Goal: Feedback & Contribution: Contribute content

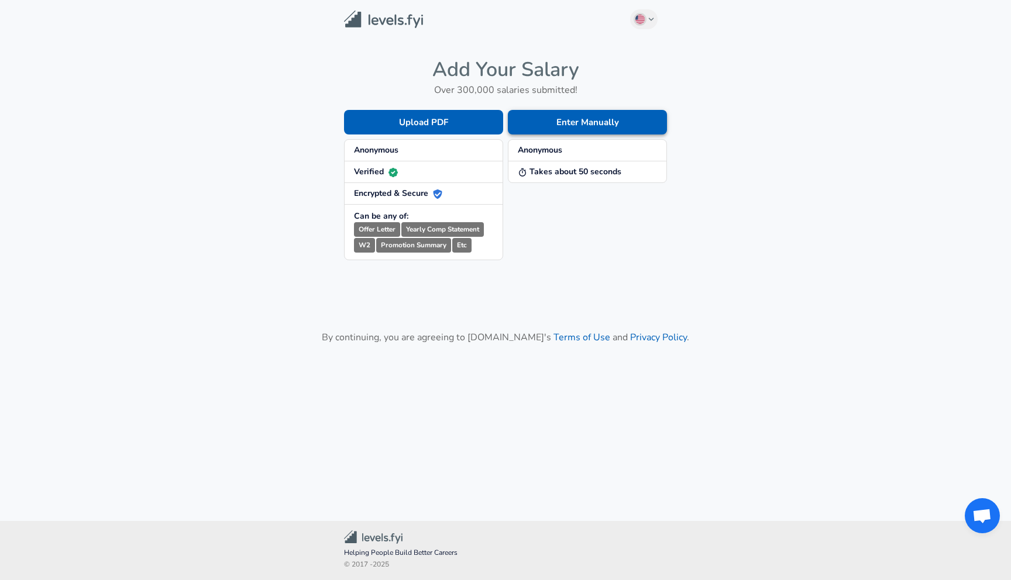
click at [618, 119] on button "Enter Manually" at bounding box center [587, 122] width 159 height 25
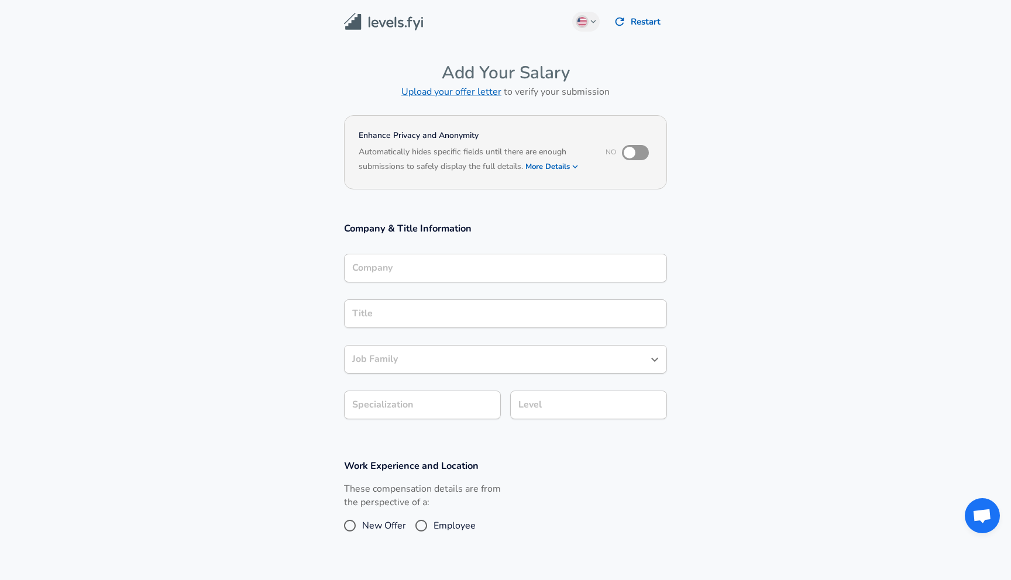
click at [452, 272] on div "Company" at bounding box center [505, 268] width 323 height 29
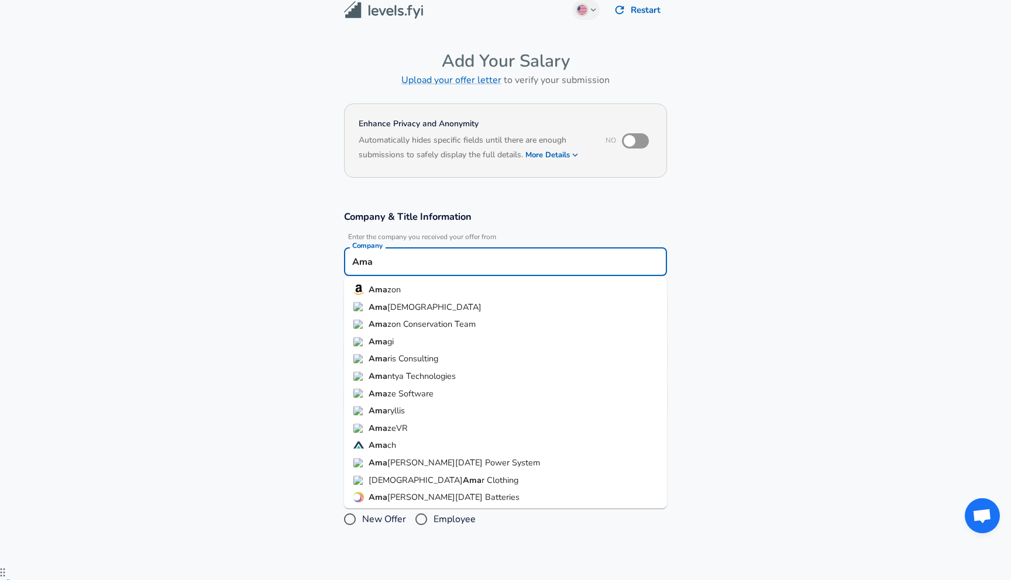
click at [422, 291] on li "Ama zon" at bounding box center [505, 290] width 323 height 18
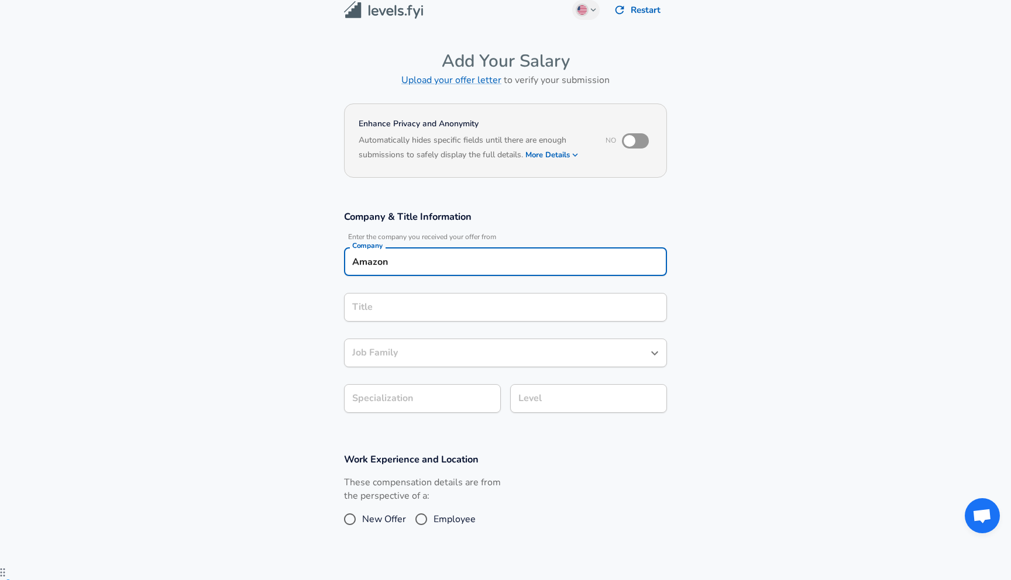
click at [405, 298] on div "Title" at bounding box center [505, 307] width 323 height 29
type input "Amazon"
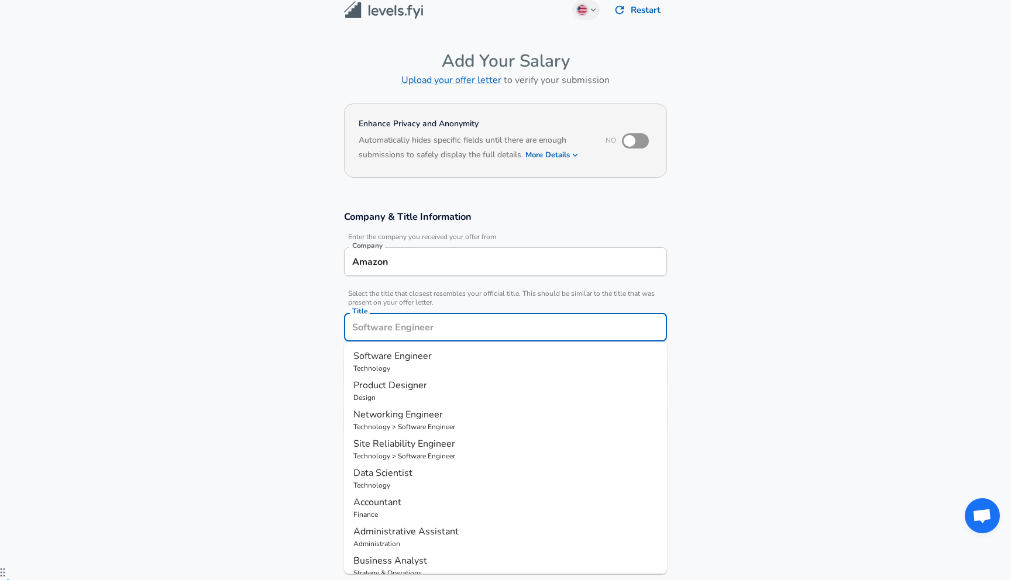
scroll to position [35, 0]
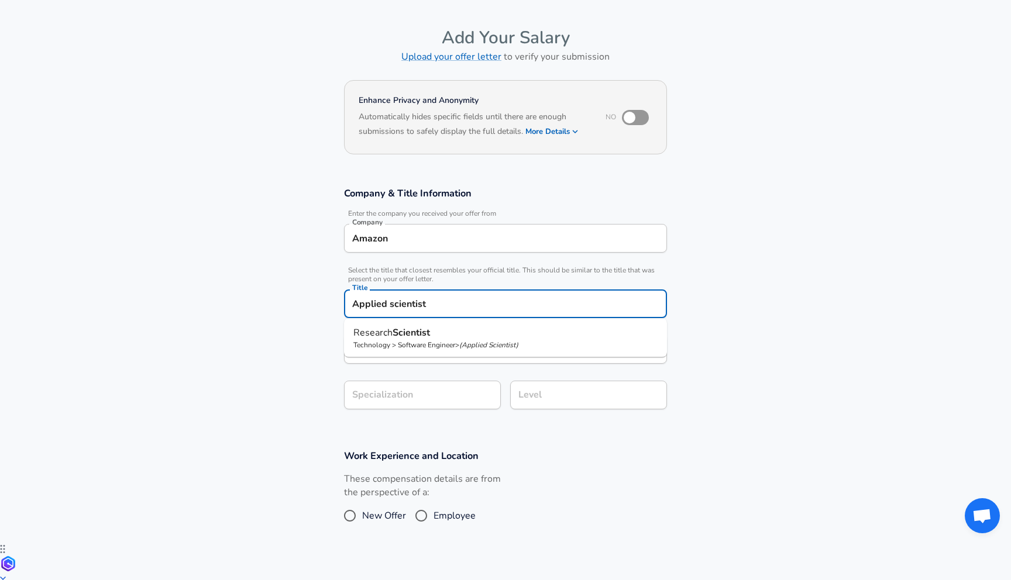
click at [409, 321] on ul "Research Scientist Technology > Software Engineer > ( Applied Scientist )" at bounding box center [505, 338] width 323 height 39
click at [405, 326] on strong "Scientist" at bounding box center [410, 332] width 37 height 13
type input "Research Scientist"
type input "Research"
type input "Software Engineer"
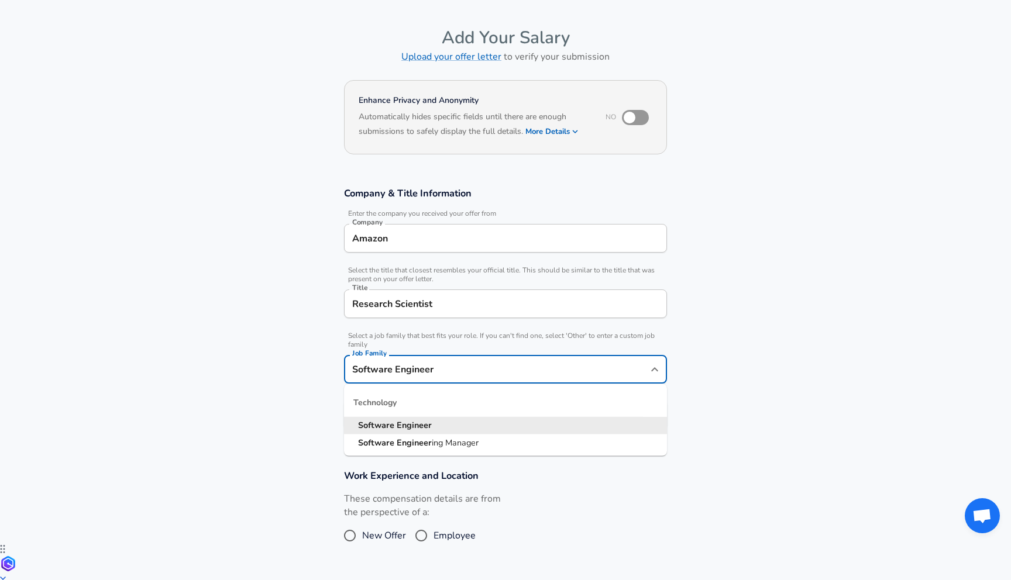
scroll to position [58, 0]
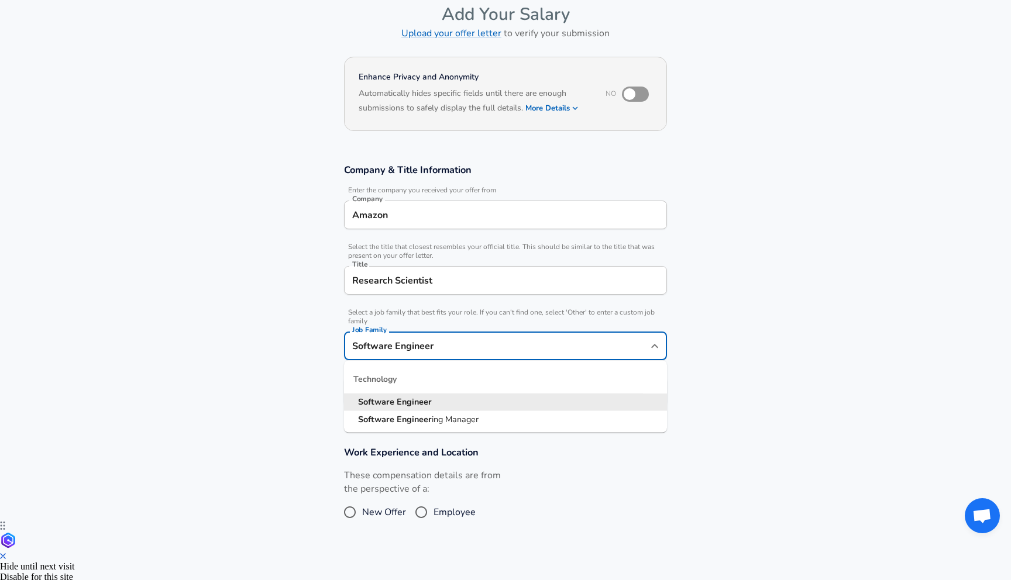
click at [415, 344] on input "Software Engineer" at bounding box center [496, 346] width 295 height 18
click at [516, 346] on input "Software Engineer" at bounding box center [496, 346] width 295 height 18
click at [656, 343] on icon "Close" at bounding box center [654, 346] width 14 height 14
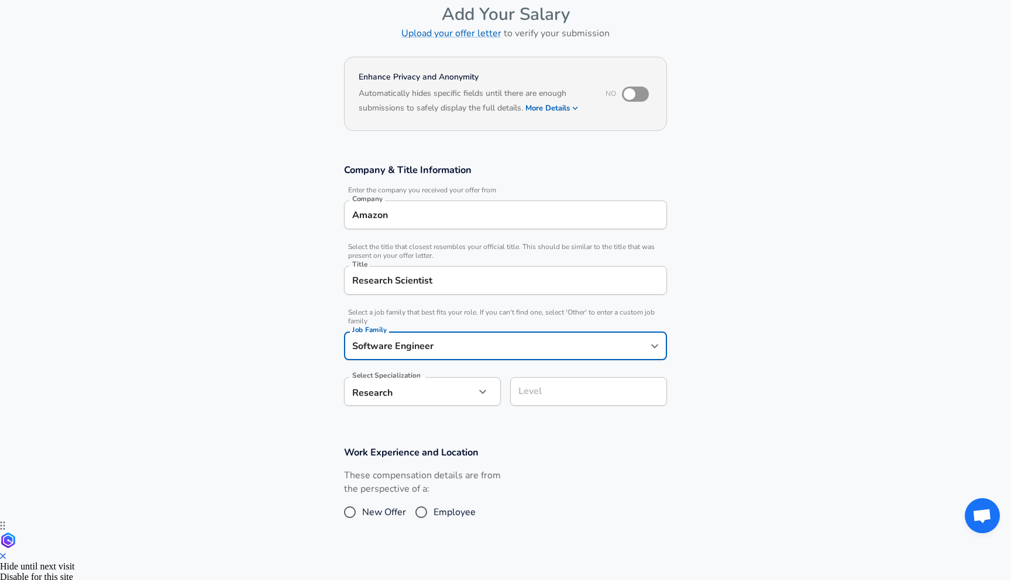
click at [656, 343] on icon "Open" at bounding box center [654, 346] width 14 height 14
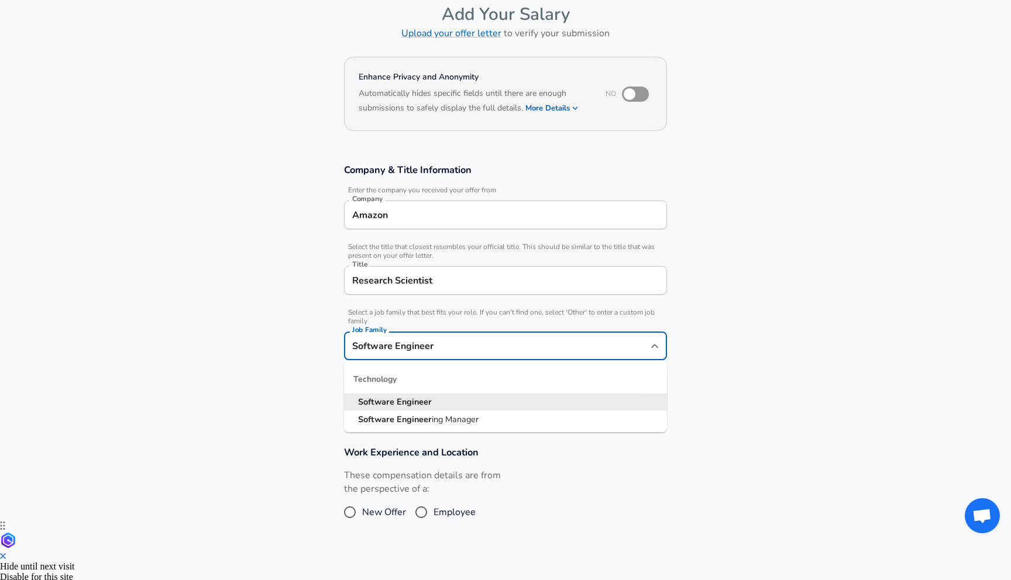
click at [456, 276] on input "Research Scientist" at bounding box center [505, 280] width 312 height 18
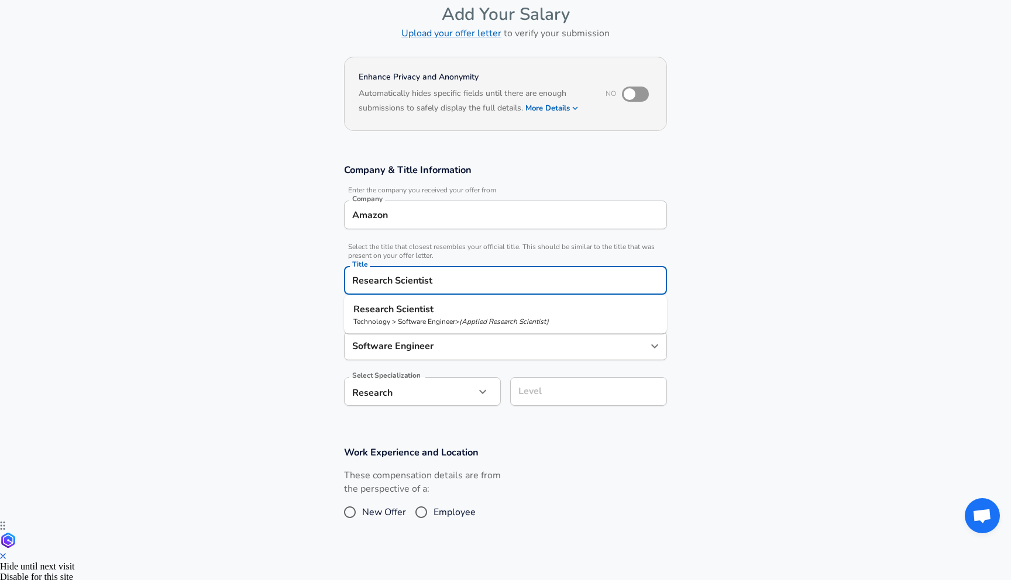
click at [456, 276] on input "Research Scientist" at bounding box center [505, 280] width 312 height 18
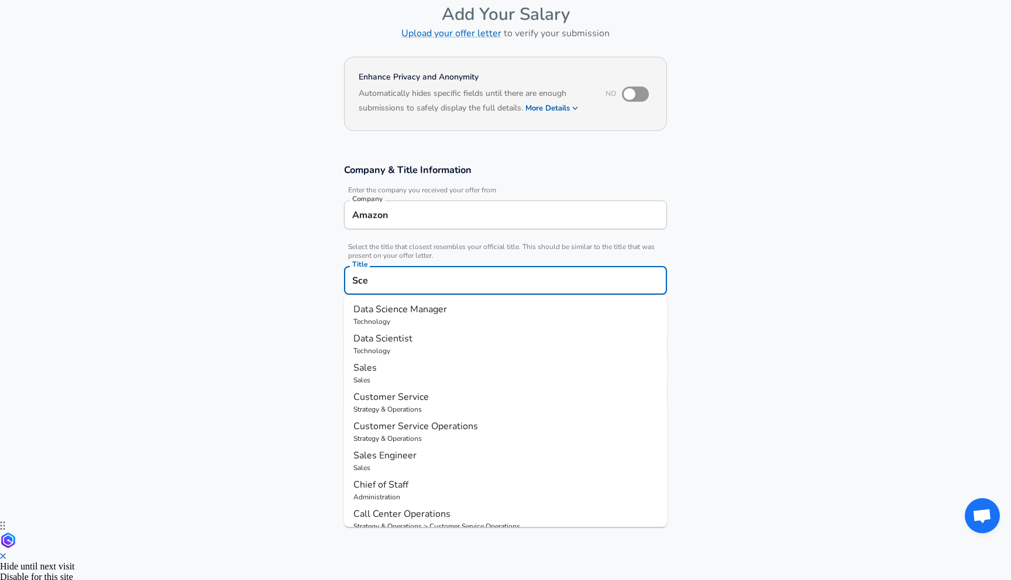
click at [433, 335] on p "Data Scientist" at bounding box center [505, 339] width 304 height 14
type input "Data Scientist"
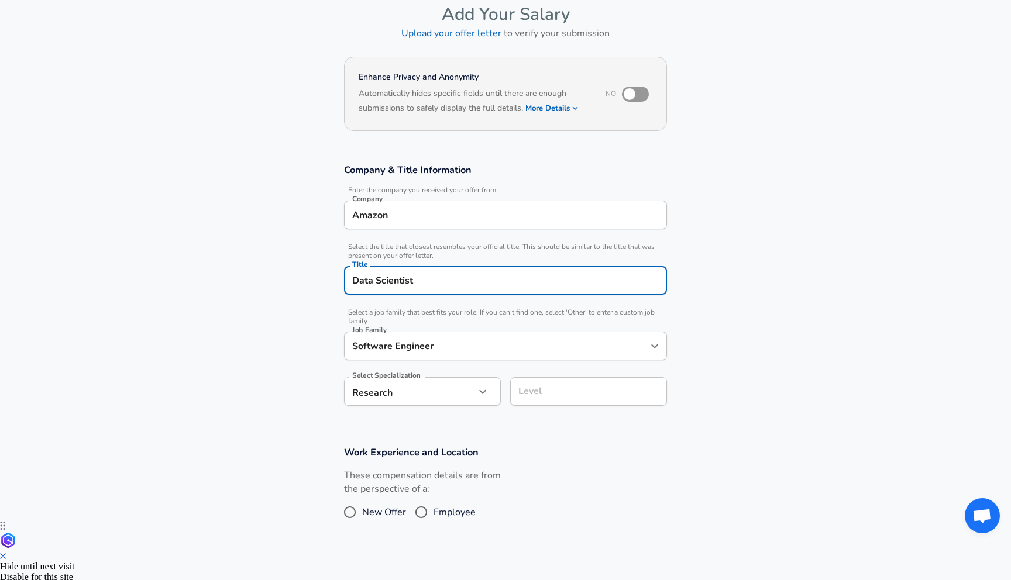
type input "Data Scientist"
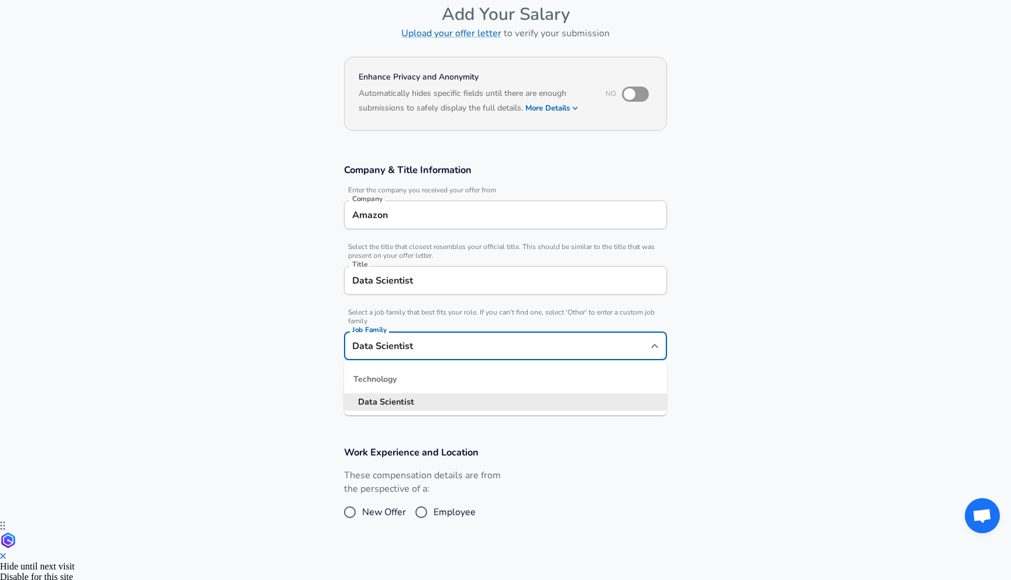
click at [430, 349] on input "Data Scientist" at bounding box center [496, 346] width 295 height 18
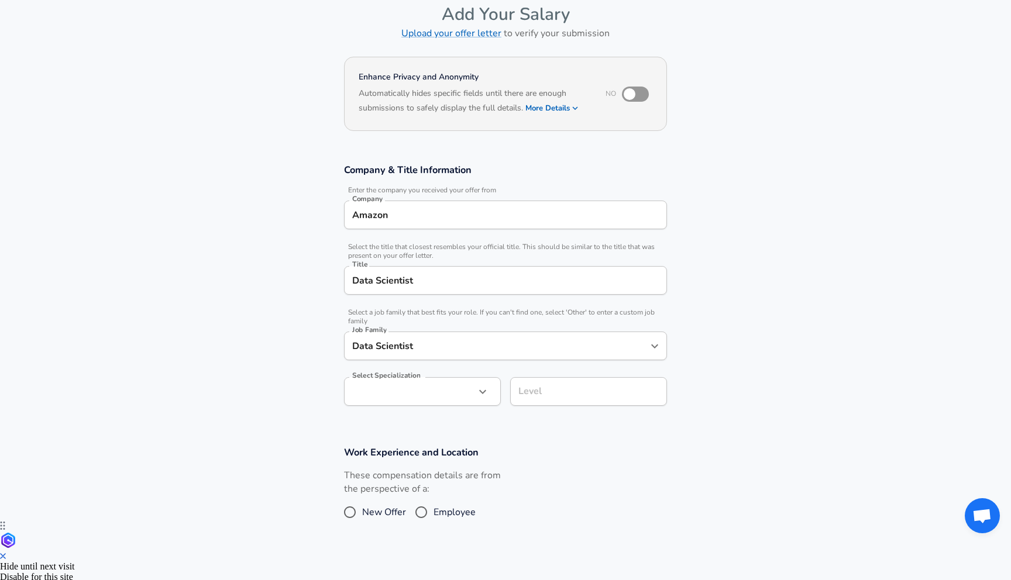
click at [742, 330] on section "Company & Title Information Enter the company you received your offer from Comp…" at bounding box center [505, 291] width 1011 height 283
click at [485, 391] on icon "button" at bounding box center [483, 392] width 14 height 14
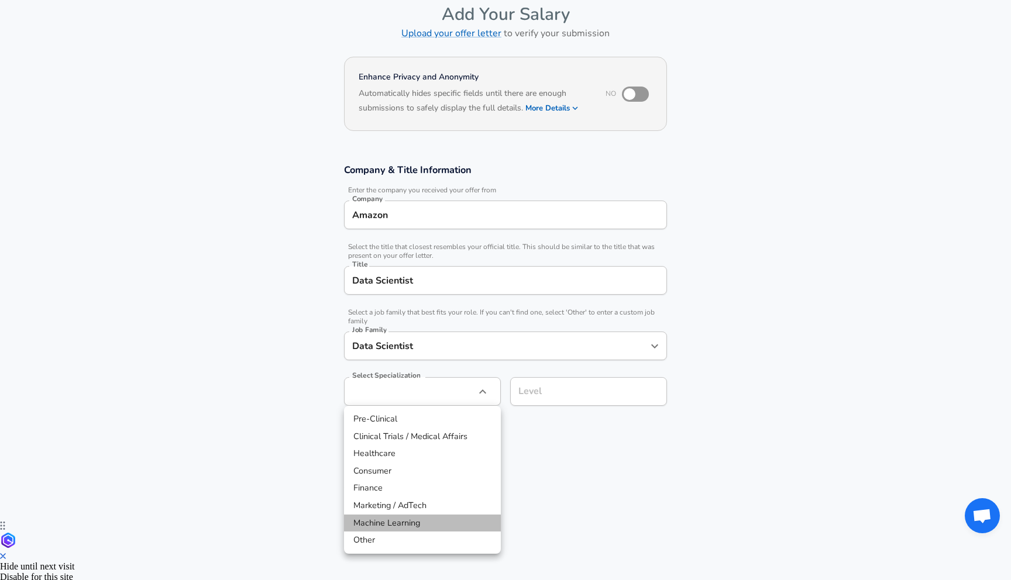
click at [436, 527] on li "Machine Learning" at bounding box center [422, 524] width 157 height 18
type input "Machine Learning"
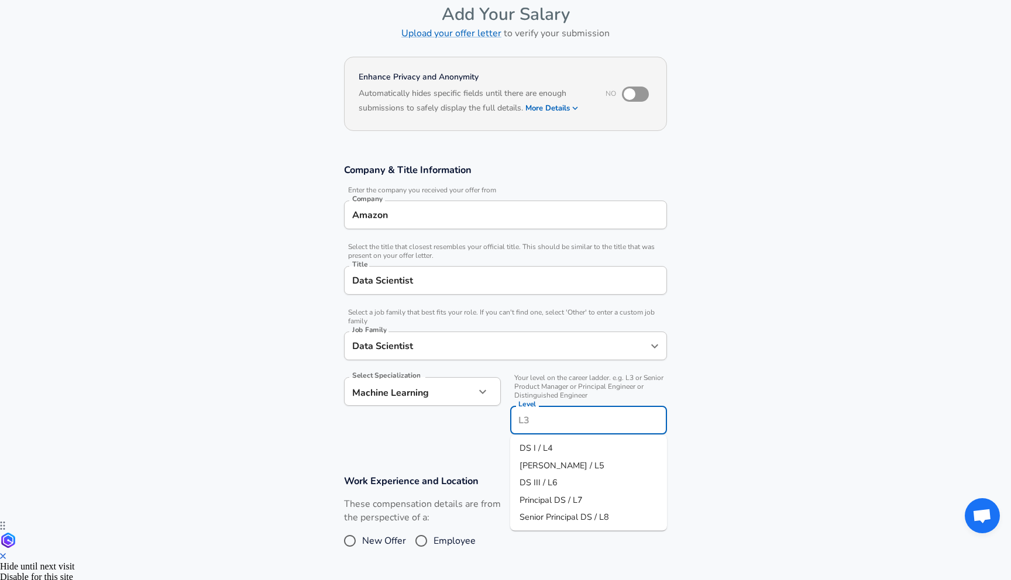
scroll to position [82, 0]
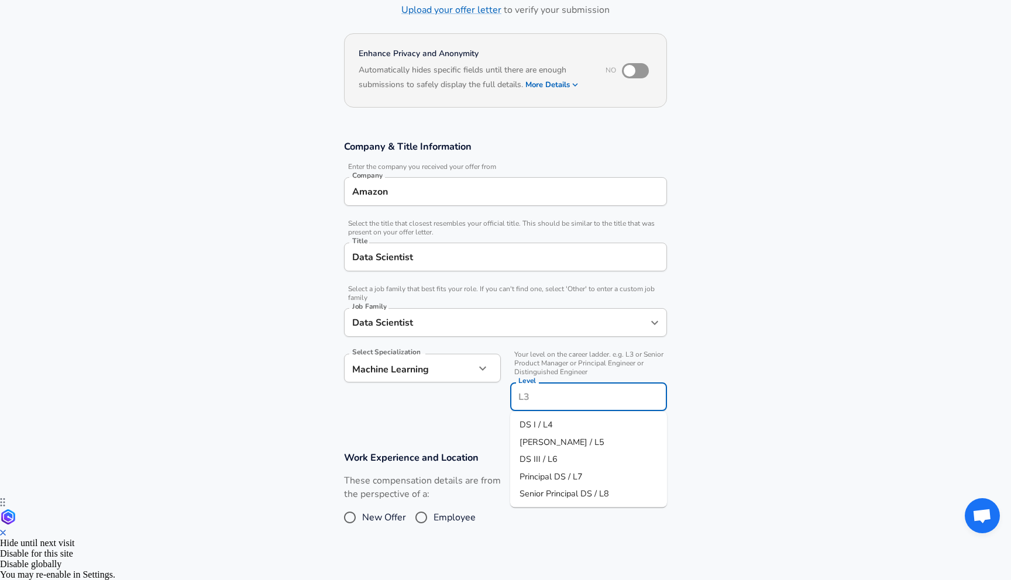
click at [570, 396] on input "Level" at bounding box center [588, 397] width 146 height 18
click at [573, 423] on li "DS I / L4" at bounding box center [588, 425] width 157 height 18
type input "DS I / L4"
click at [735, 399] on section "Company & Title Information Enter the company you received your offer from Comp…" at bounding box center [505, 281] width 1011 height 311
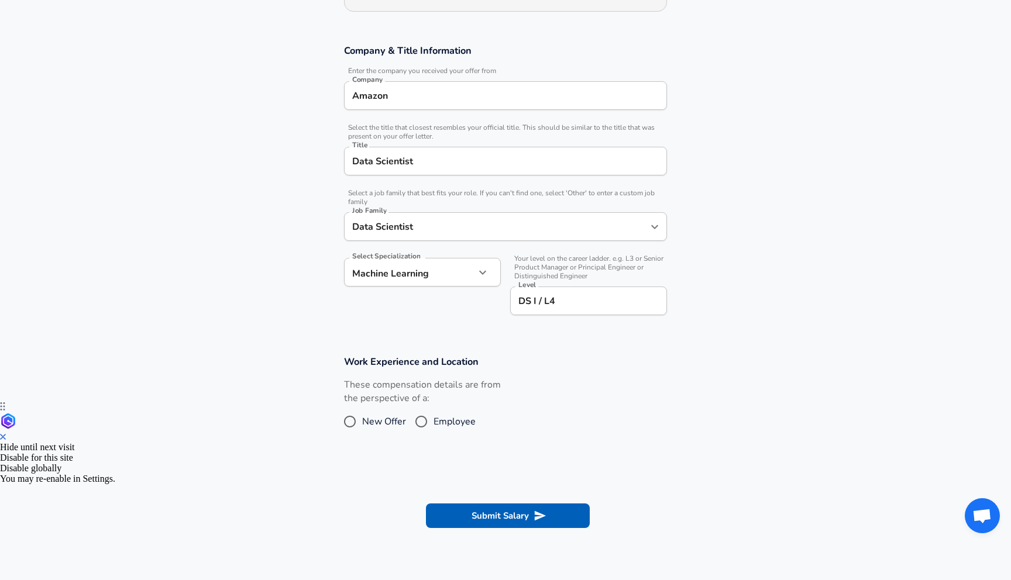
scroll to position [216, 0]
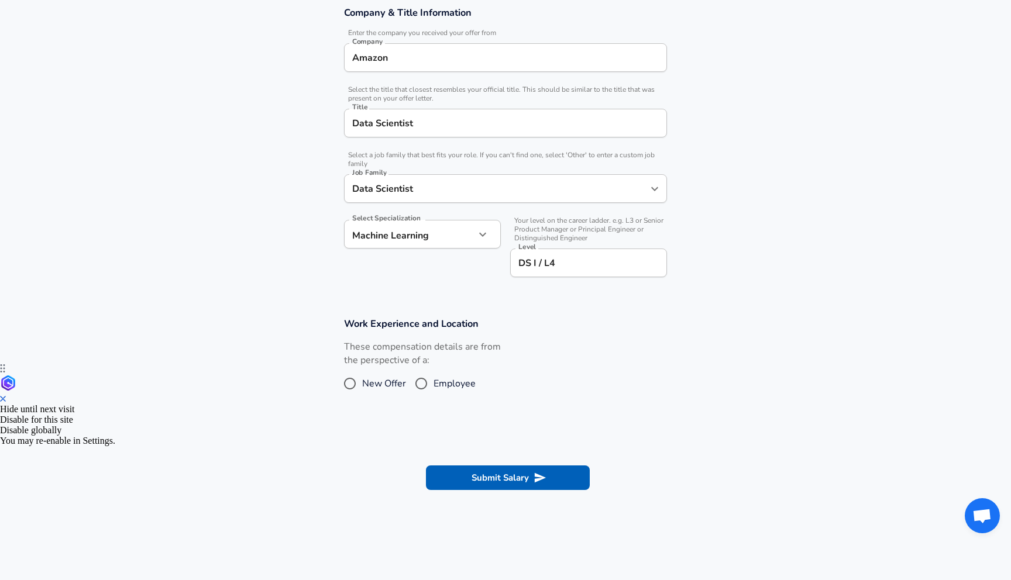
click at [440, 380] on span "Employee" at bounding box center [454, 384] width 42 height 14
click at [433, 380] on input "Employee" at bounding box center [421, 383] width 25 height 19
radio input "true"
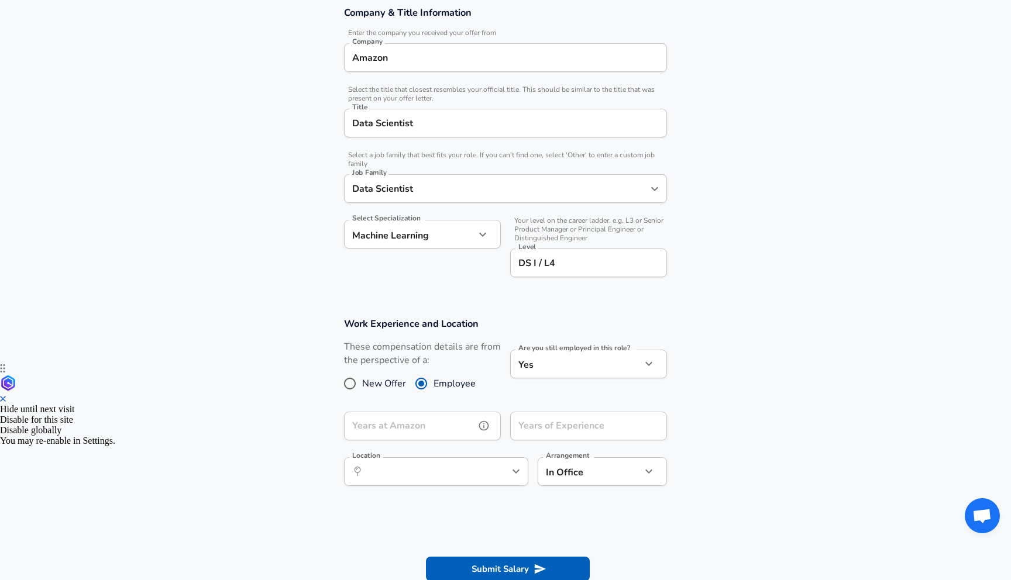
click at [456, 431] on input "Years at Amazon" at bounding box center [409, 426] width 131 height 29
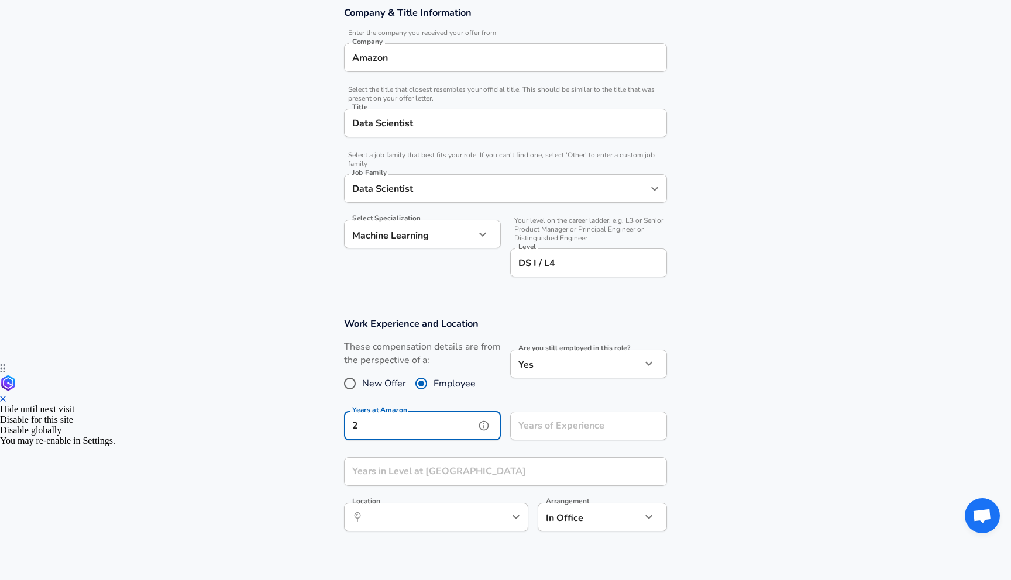
type input "2"
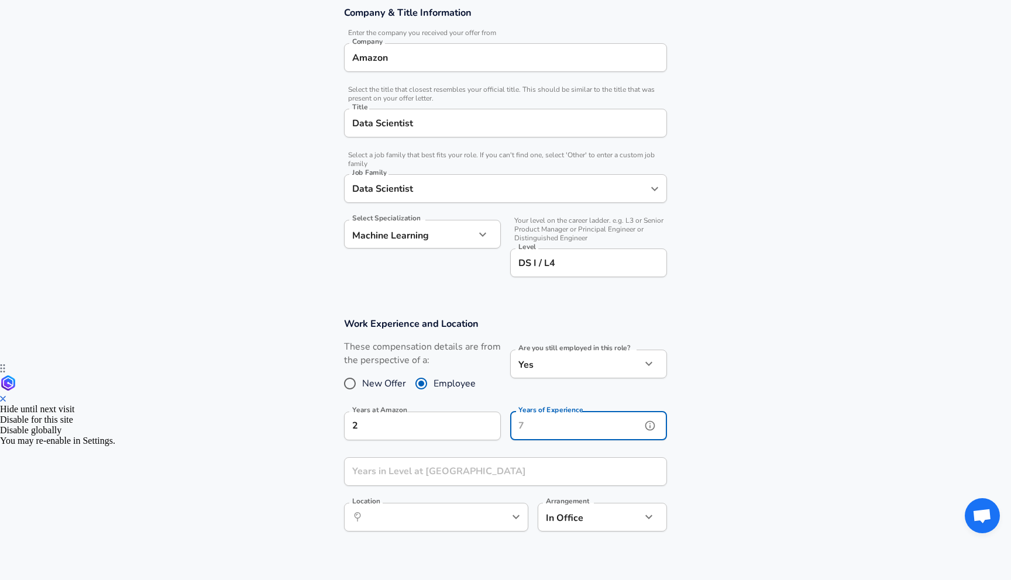
click at [583, 428] on input "Years of Experience" at bounding box center [575, 426] width 131 height 29
type input "12"
click at [473, 478] on input "Years in Level at [GEOGRAPHIC_DATA]" at bounding box center [492, 471] width 297 height 29
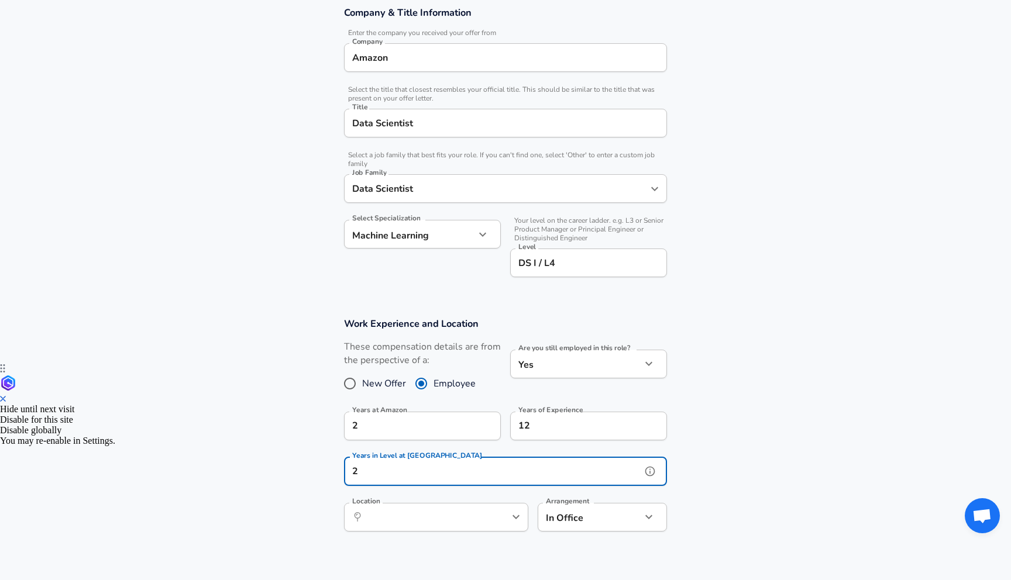
type input "2"
click at [814, 441] on section "Work Experience and Location These compensation details are from the perspectiv…" at bounding box center [505, 431] width 1011 height 254
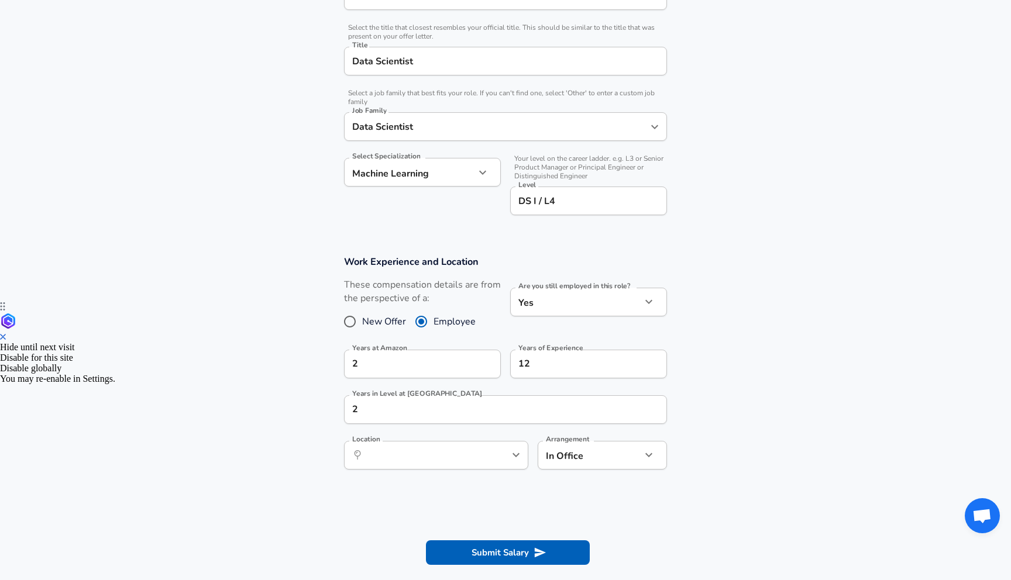
scroll to position [338, 0]
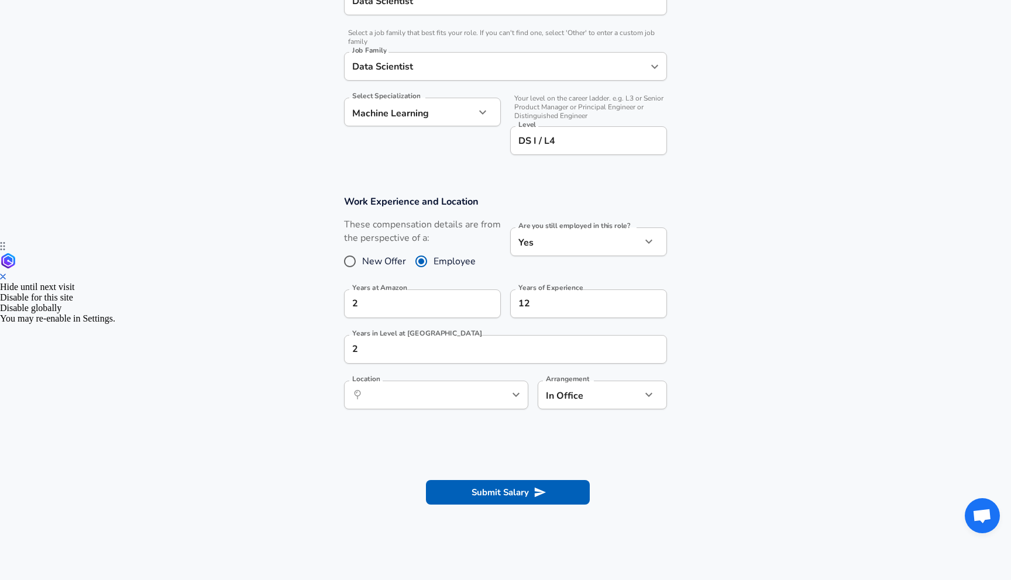
click at [498, 394] on icon "help" at bounding box center [497, 395] width 12 height 12
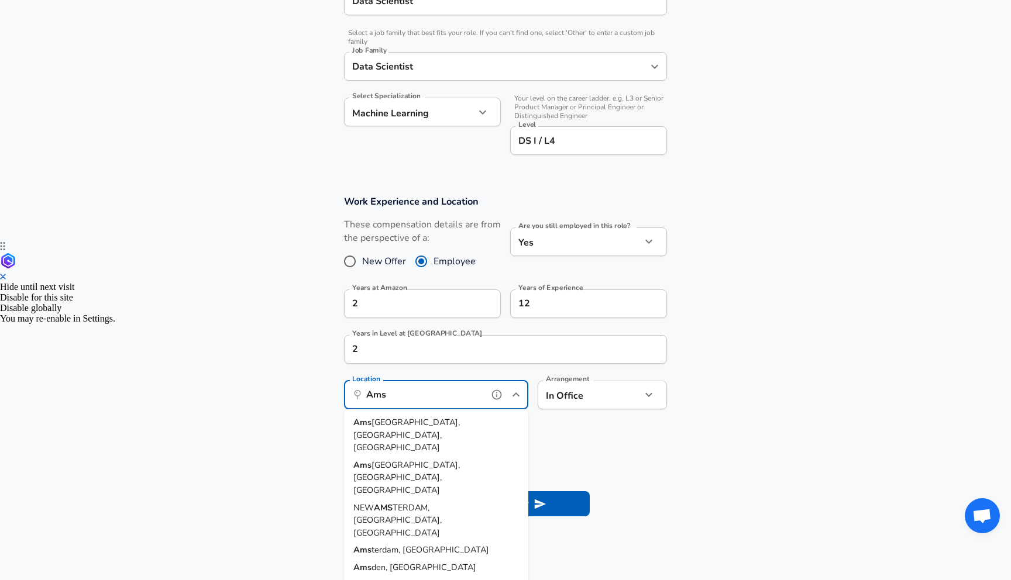
click at [483, 421] on li "Ams terdam, [GEOGRAPHIC_DATA], [GEOGRAPHIC_DATA]" at bounding box center [436, 435] width 184 height 43
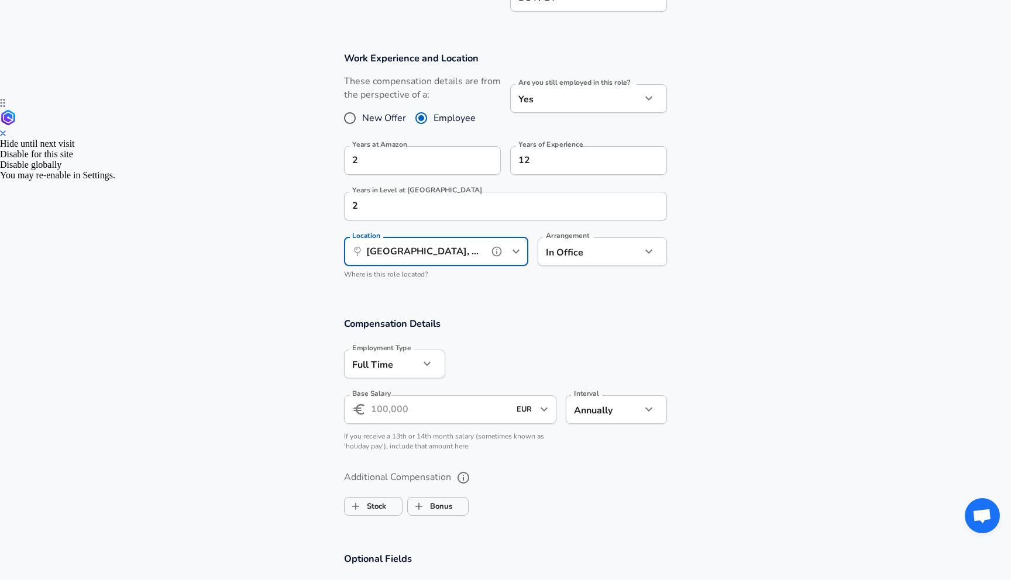
scroll to position [528, 0]
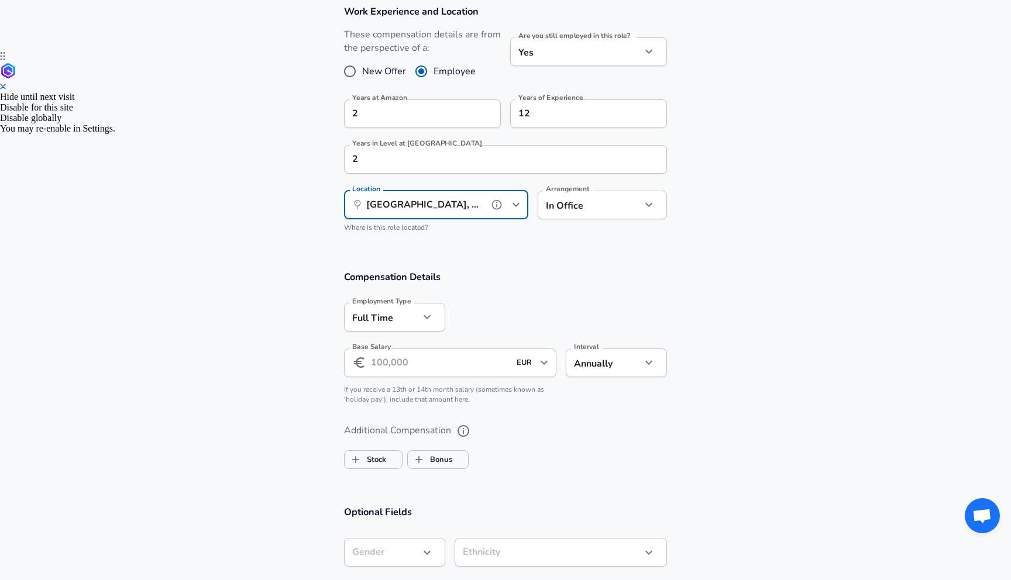
type input "[GEOGRAPHIC_DATA], [GEOGRAPHIC_DATA], [GEOGRAPHIC_DATA]"
click at [418, 359] on input "Base Salary" at bounding box center [440, 363] width 139 height 29
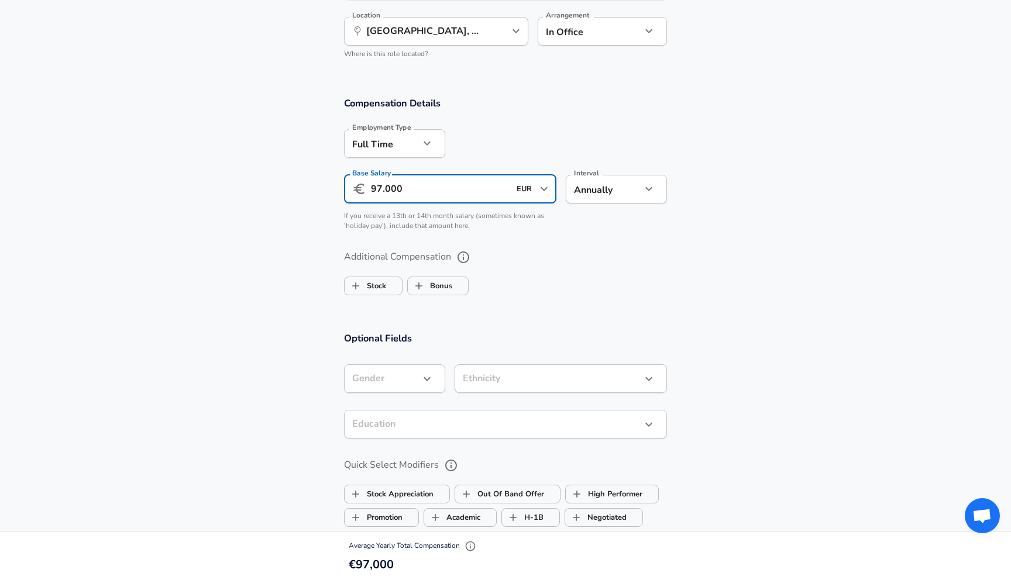
scroll to position [707, 0]
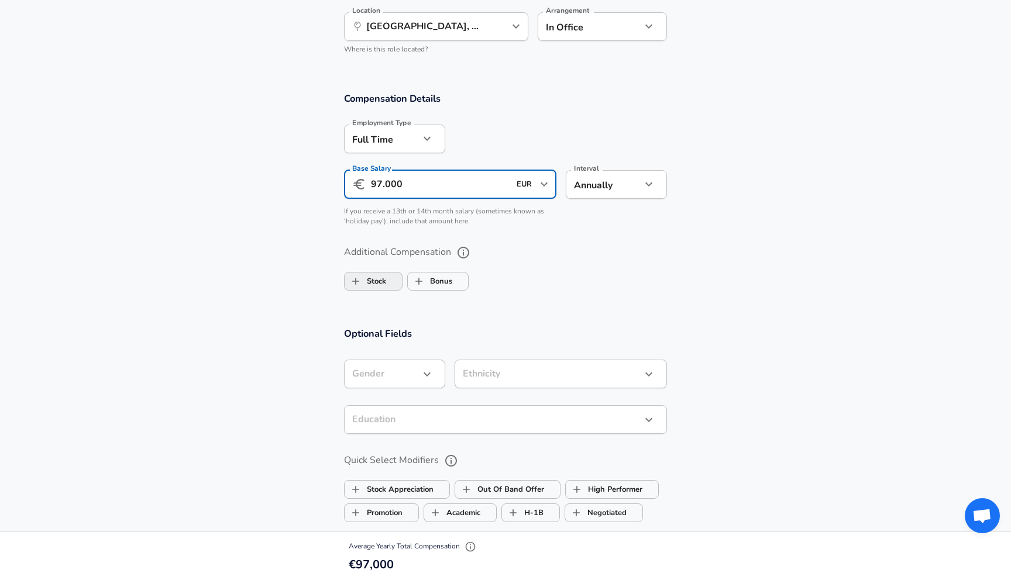
type input "97.000"
click at [378, 283] on label "Stock" at bounding box center [366, 281] width 42 height 22
checkbox input "true"
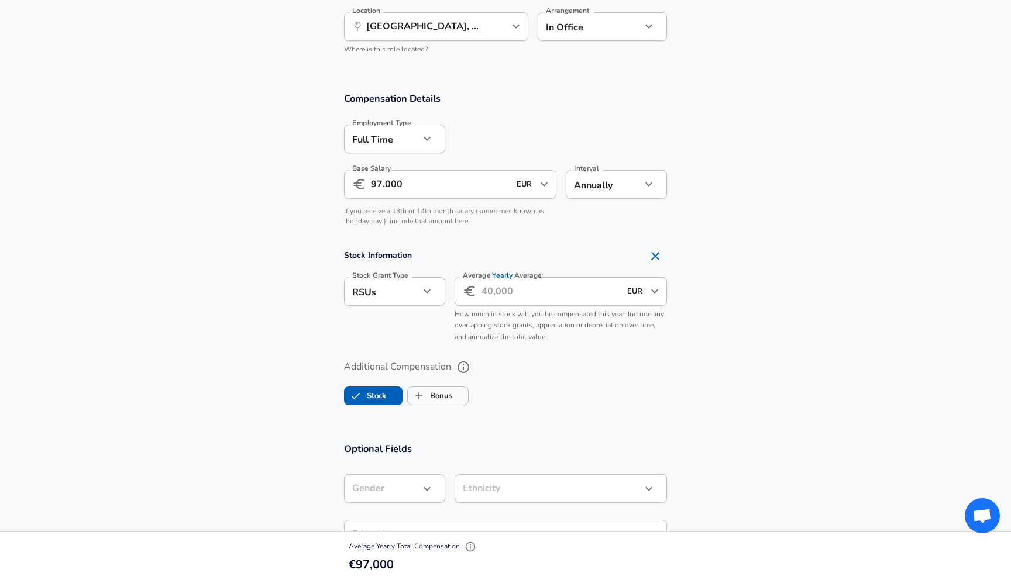
click at [542, 299] on input "Average Yearly Average" at bounding box center [550, 291] width 139 height 29
click at [658, 291] on icon "Open" at bounding box center [654, 291] width 14 height 14
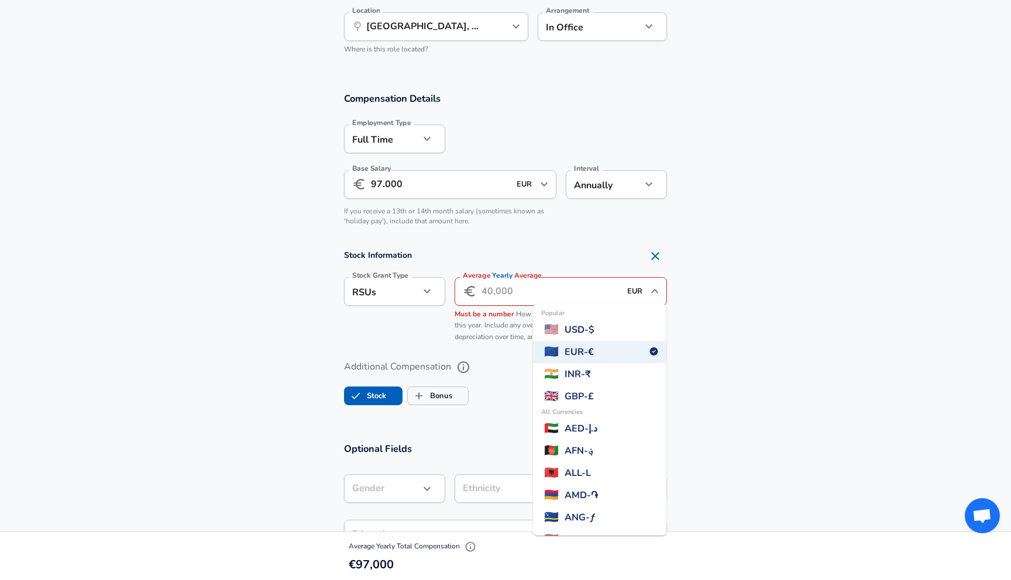
click at [594, 332] on span "USD - $" at bounding box center [579, 330] width 30 height 14
type input "USD"
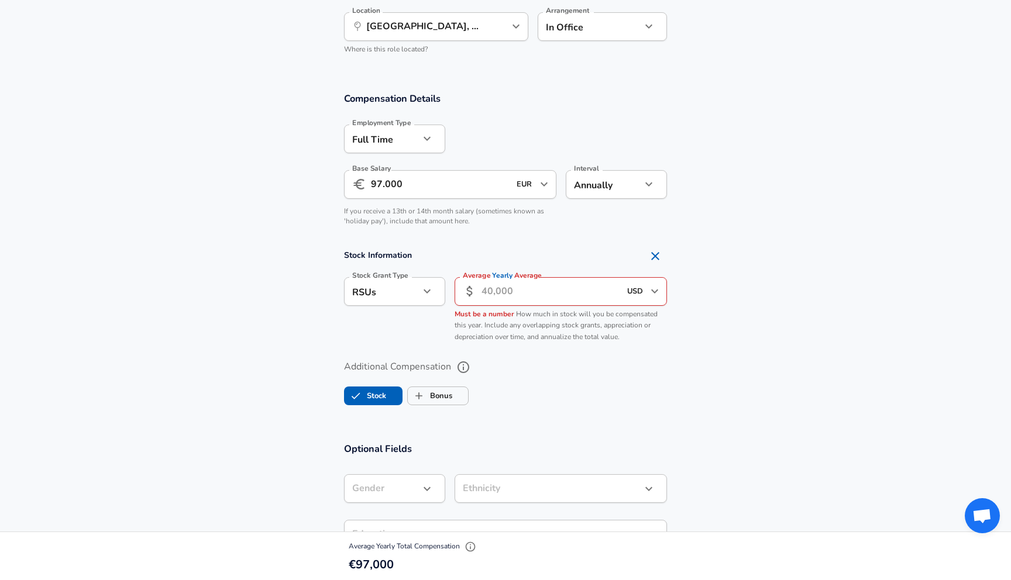
click at [514, 298] on input "Average Yearly Average" at bounding box center [550, 291] width 139 height 29
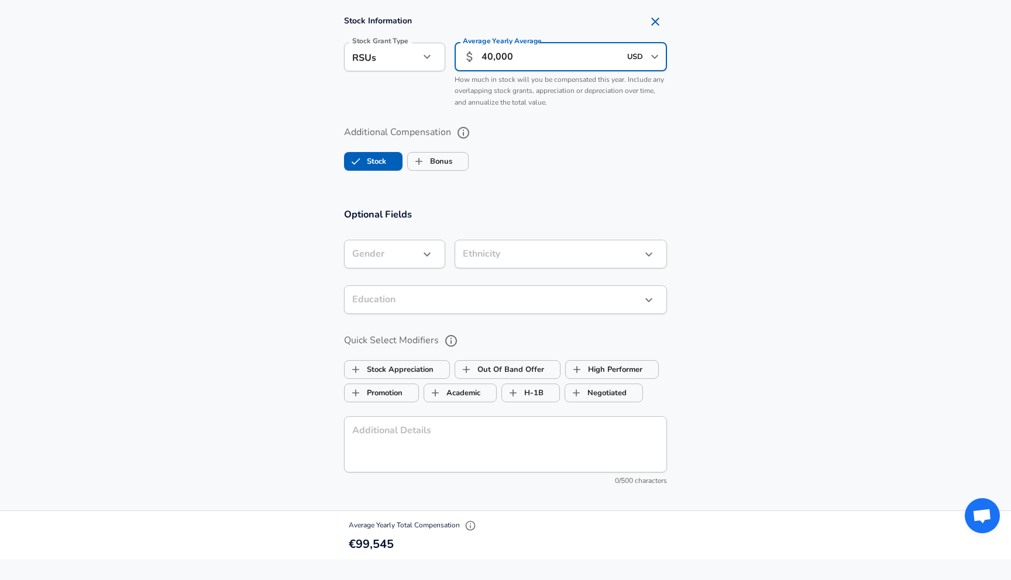
scroll to position [1036, 0]
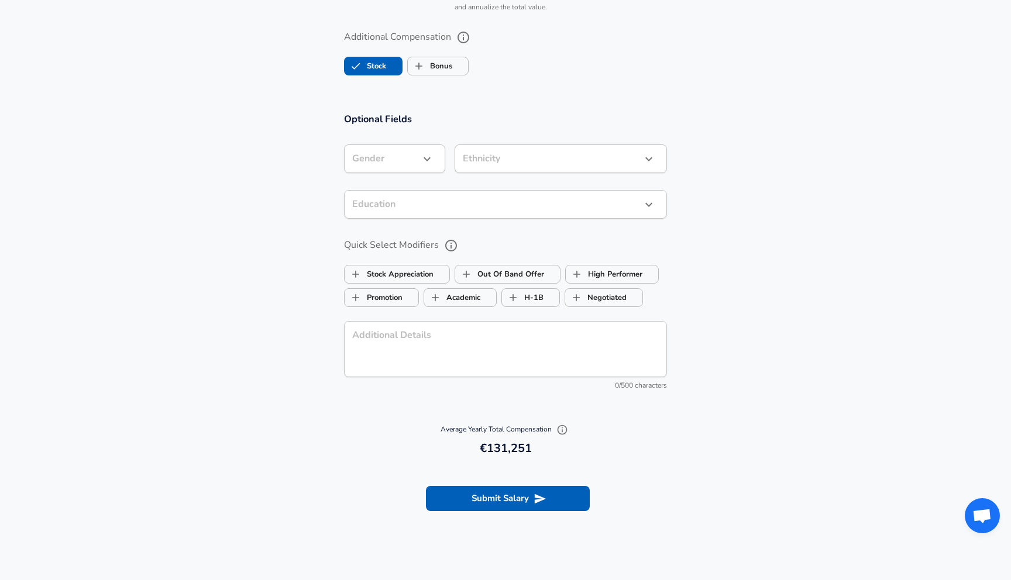
type input "40,000"
click at [430, 161] on icon "button" at bounding box center [427, 159] width 14 height 14
click at [405, 191] on li "[DEMOGRAPHIC_DATA]" at bounding box center [400, 187] width 113 height 18
type input "[DEMOGRAPHIC_DATA]"
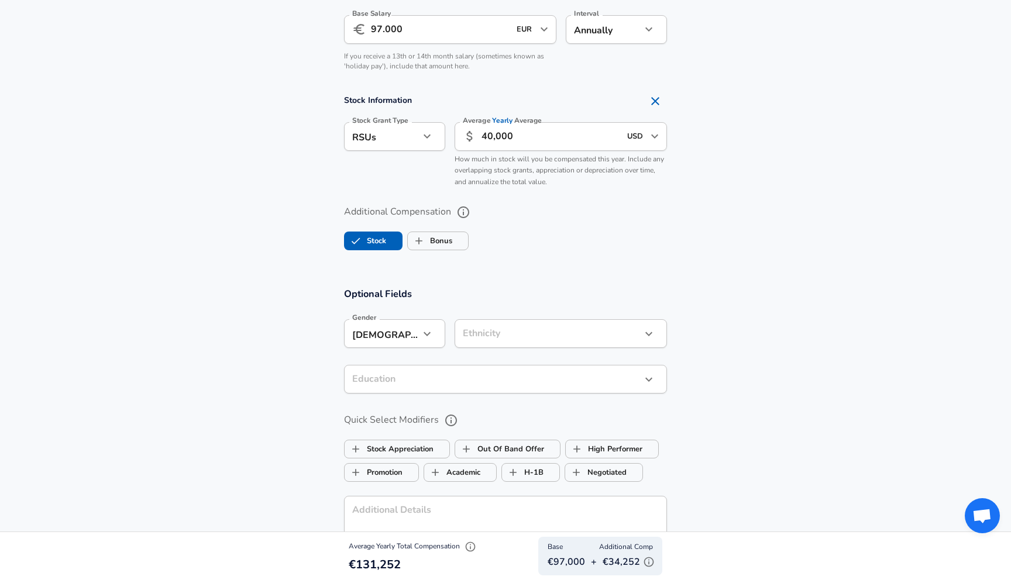
scroll to position [833, 0]
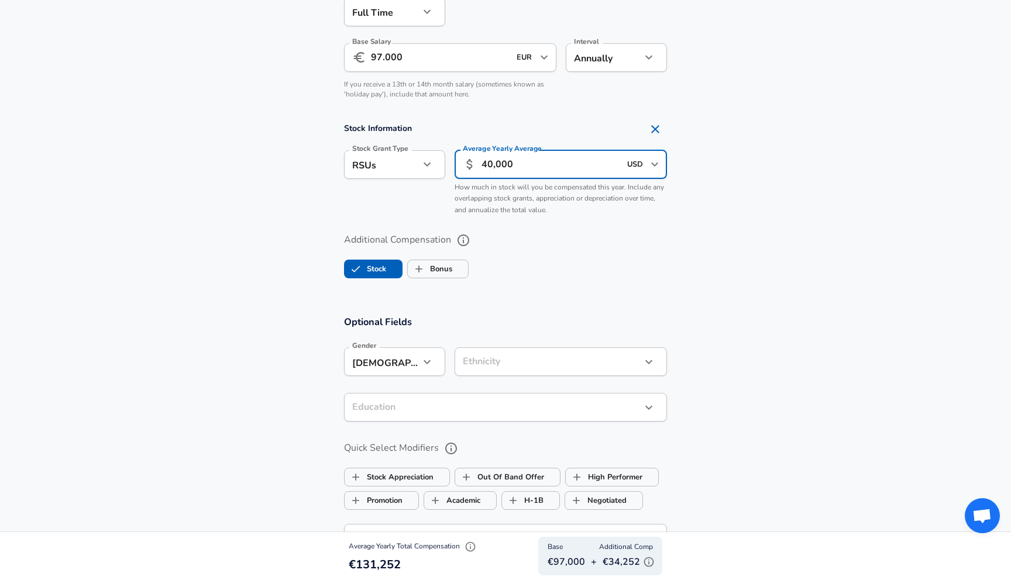
click at [487, 160] on input "40,000" at bounding box center [550, 164] width 139 height 29
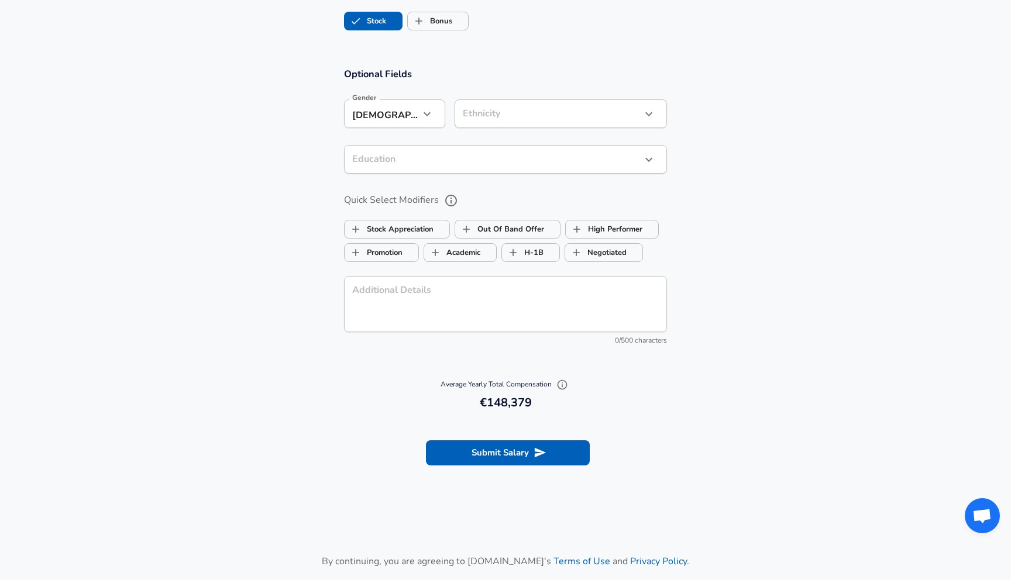
scroll to position [1110, 0]
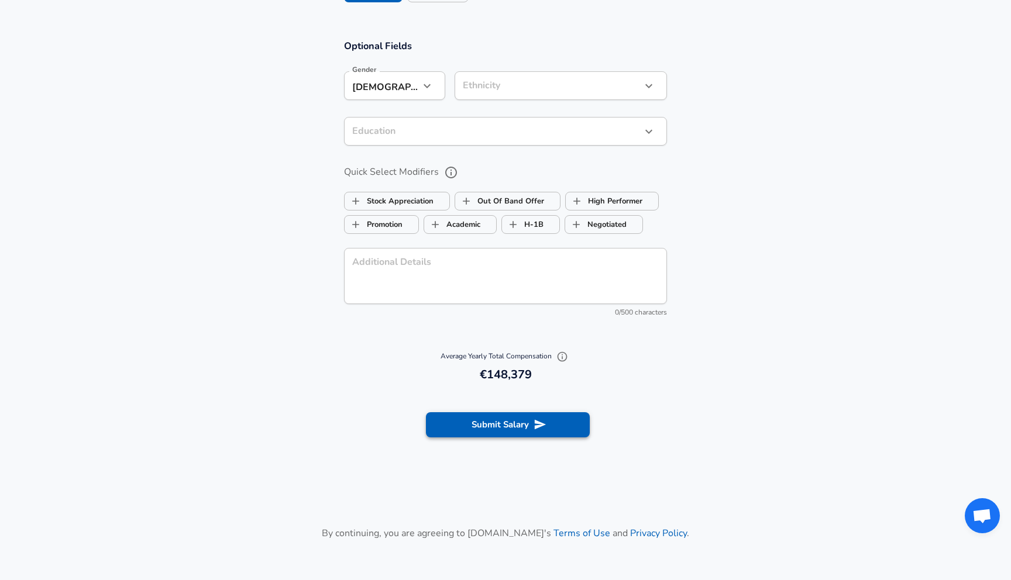
type input "60,000"
click at [539, 421] on icon "submit" at bounding box center [539, 424] width 13 height 13
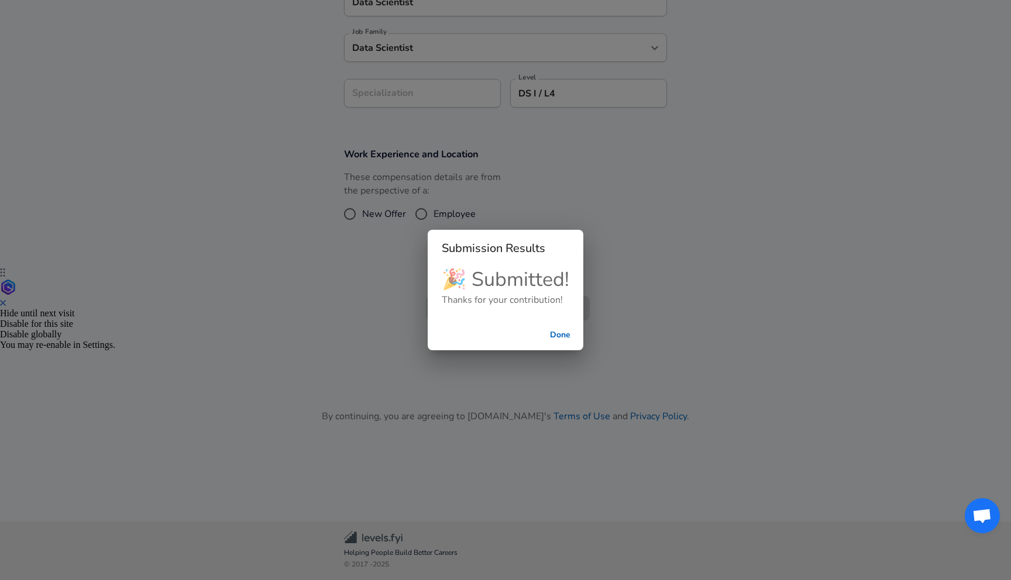
scroll to position [312, 0]
click at [197, 240] on div "Submission Results 🎉 Submitted! Thanks for your contribution! Done" at bounding box center [505, 290] width 1011 height 580
